Goal: Transaction & Acquisition: Purchase product/service

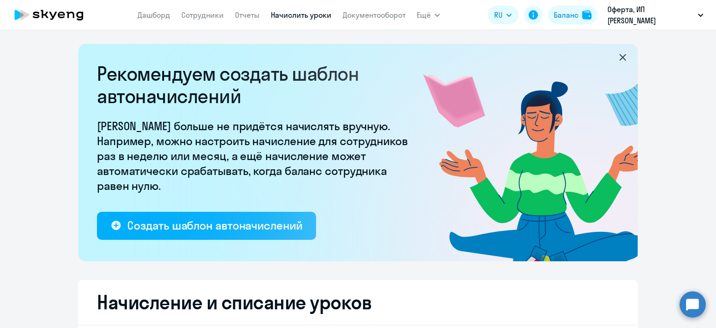
select select "10"
click at [192, 13] on link "Сотрудники" at bounding box center [202, 14] width 42 height 9
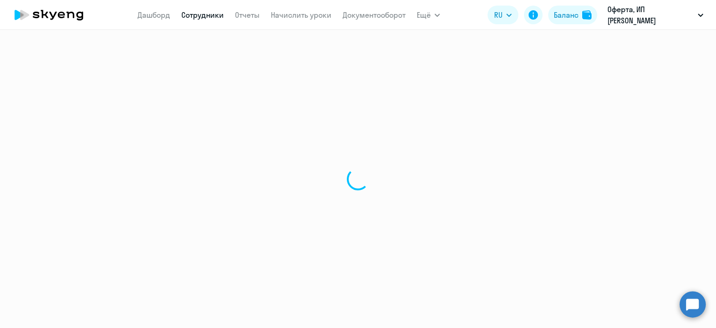
select select "30"
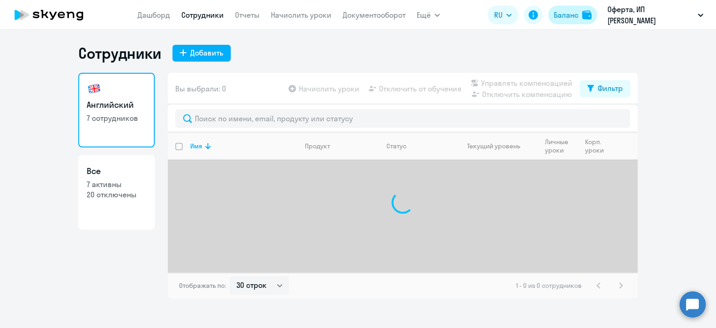
click at [570, 14] on div "Баланс" at bounding box center [566, 14] width 25 height 11
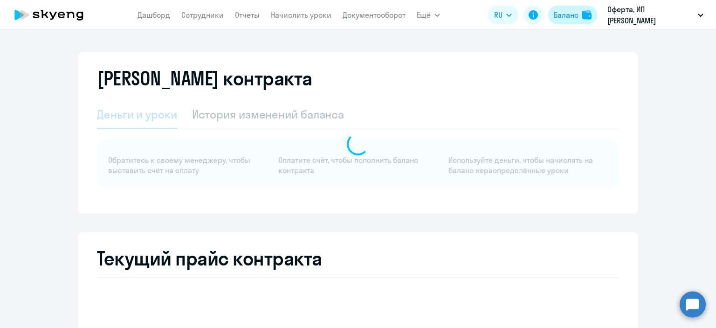
select select "english_adult_not_native_speaker"
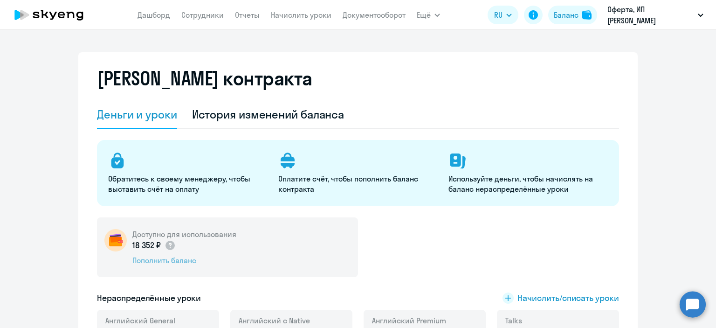
click at [178, 262] on div "Пополнить баланс" at bounding box center [184, 260] width 104 height 10
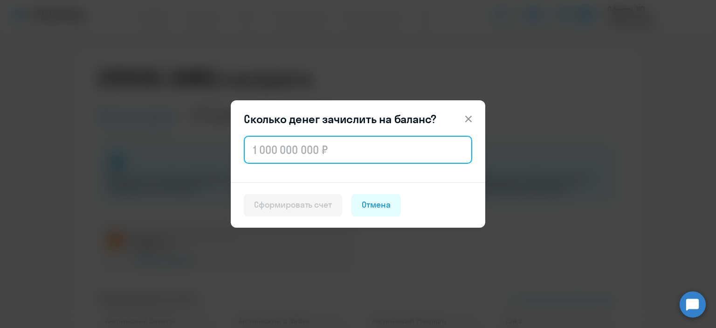
click at [298, 149] on input "text" at bounding box center [358, 150] width 228 height 28
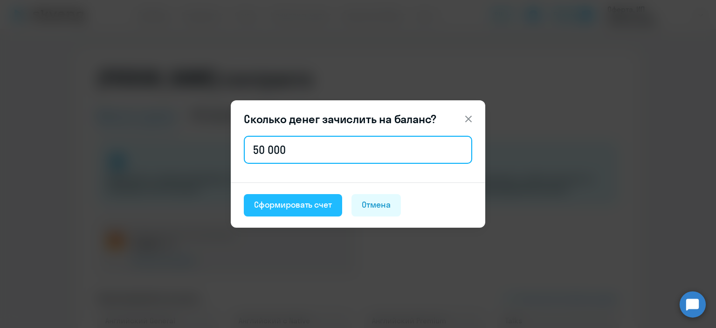
type input "50 000"
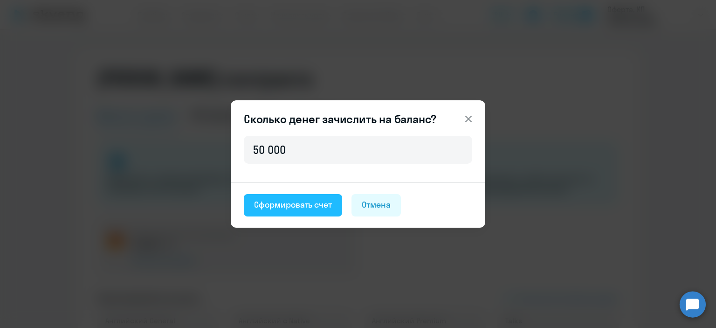
click at [308, 203] on div "Сформировать счет" at bounding box center [293, 205] width 78 height 12
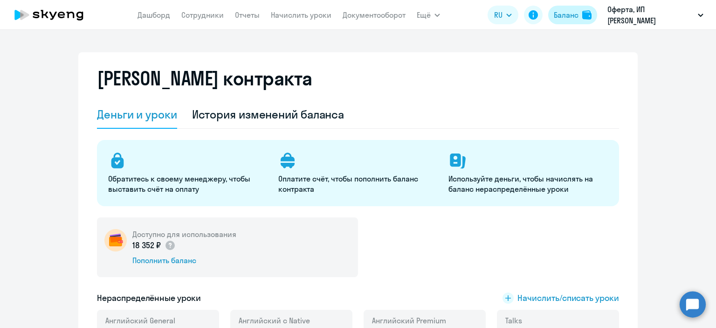
click at [565, 20] on div "Баланс" at bounding box center [566, 14] width 25 height 11
click at [567, 16] on div "Баланс" at bounding box center [566, 14] width 25 height 11
click at [564, 16] on div "Баланс" at bounding box center [566, 14] width 25 height 11
select select "english_adult_not_native_speaker"
click at [182, 261] on div "Пополнить баланс" at bounding box center [184, 260] width 104 height 10
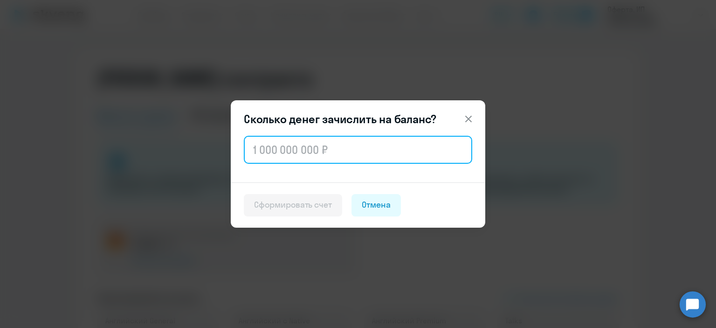
click at [267, 145] on input "text" at bounding box center [358, 150] width 228 height 28
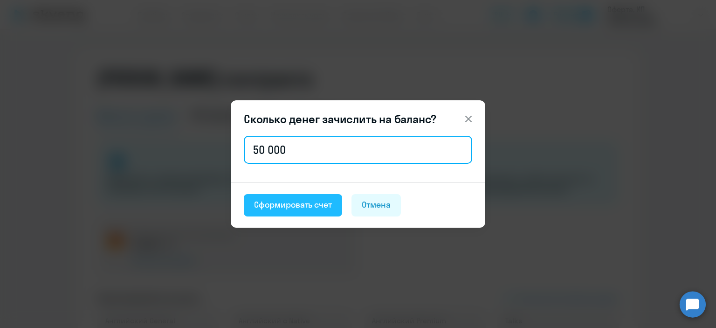
type input "50 000"
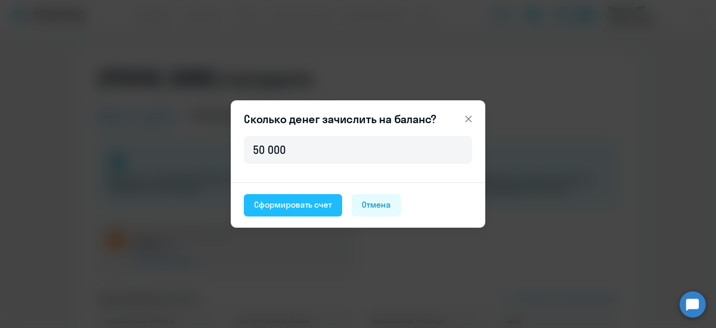
click at [331, 206] on div "Сформировать счет" at bounding box center [293, 205] width 78 height 12
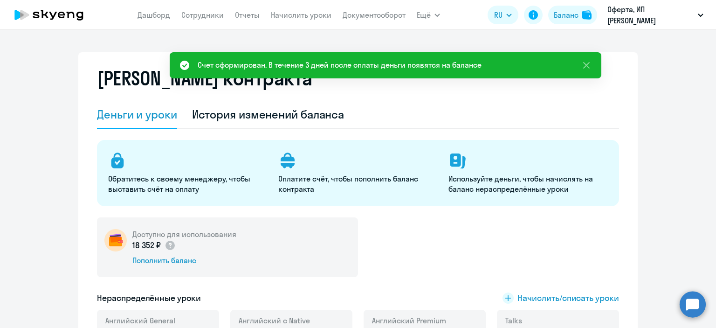
click at [304, 66] on div "Счет сформирован. В течение 3 дней после оплаты деньги появятся на балансе" at bounding box center [340, 64] width 284 height 11
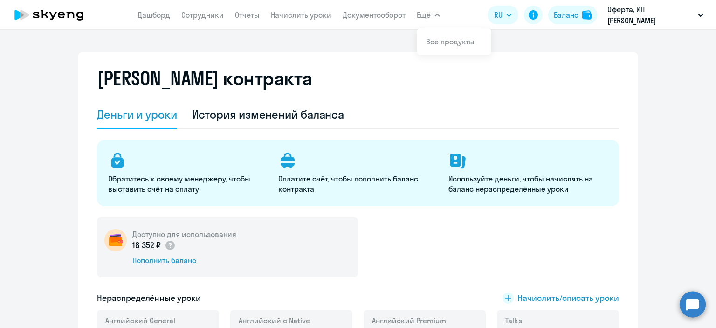
click at [424, 16] on span "Ещё" at bounding box center [424, 14] width 14 height 11
click at [572, 120] on div "Деньги и уроки История изменений баланса" at bounding box center [358, 115] width 522 height 28
